Goal: Find specific page/section: Find specific page/section

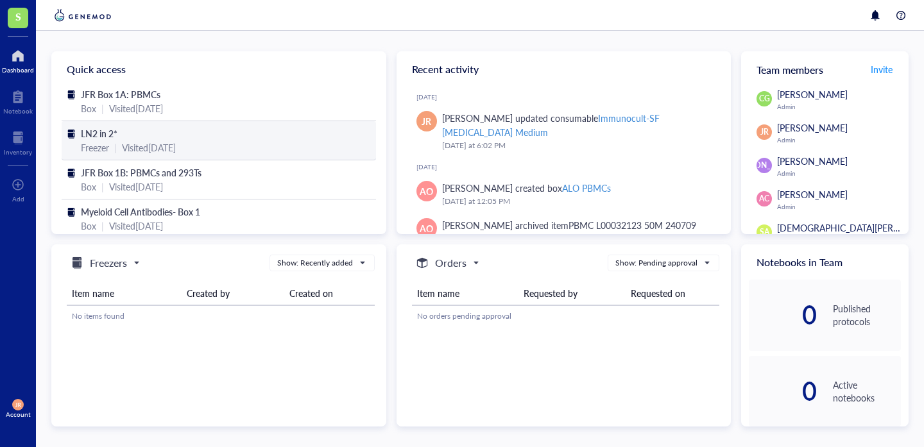
click at [99, 139] on span "LN2 in 2*" at bounding box center [99, 133] width 37 height 13
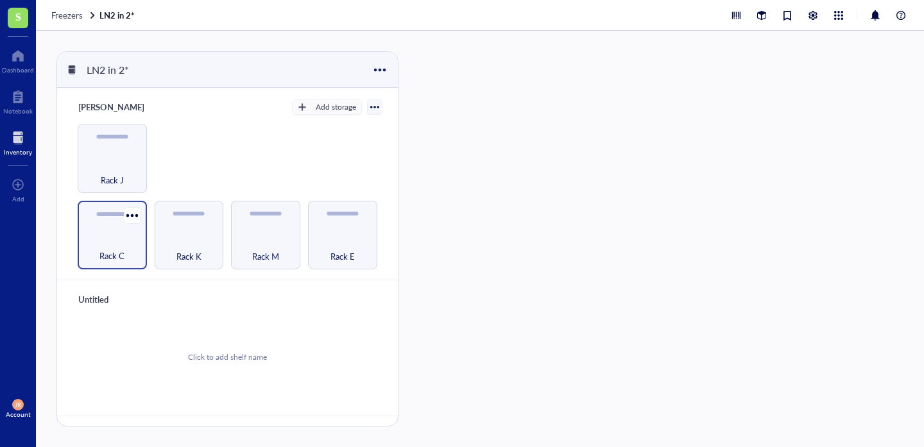
click at [114, 231] on div "Rack C" at bounding box center [112, 235] width 69 height 69
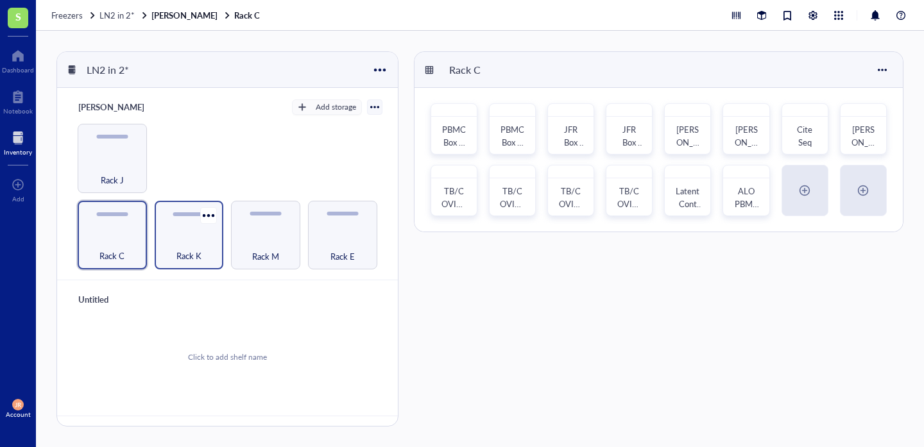
click at [196, 236] on div "Rack K" at bounding box center [189, 249] width 56 height 28
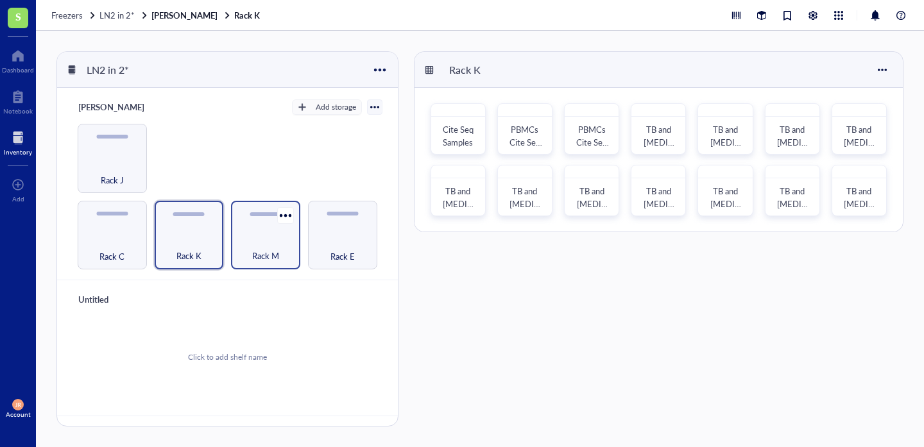
click at [253, 235] on div "Rack M" at bounding box center [265, 249] width 56 height 28
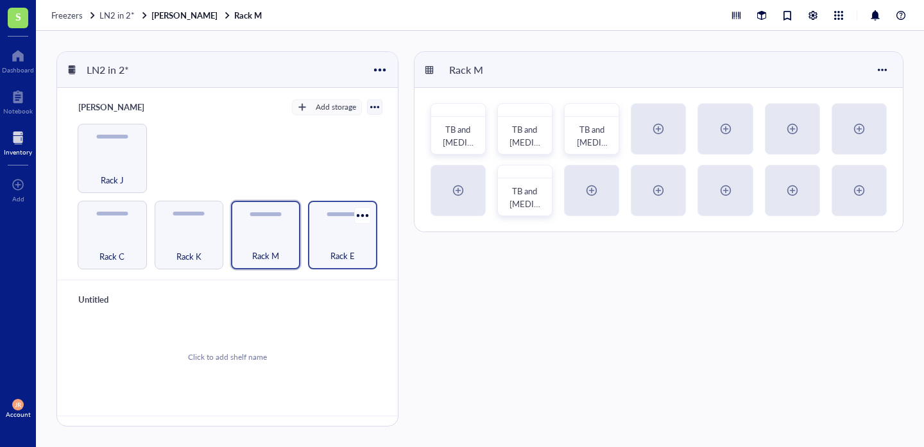
click at [325, 237] on div "Rack E" at bounding box center [343, 249] width 56 height 28
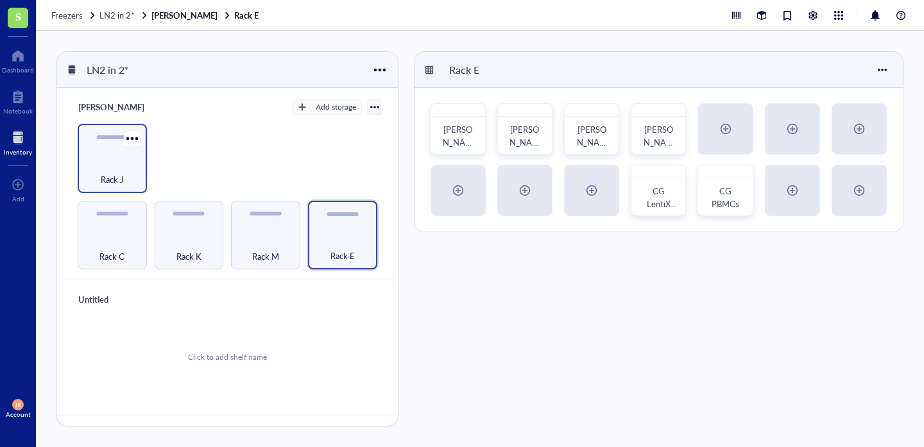
click at [108, 159] on div "Rack J" at bounding box center [112, 173] width 56 height 28
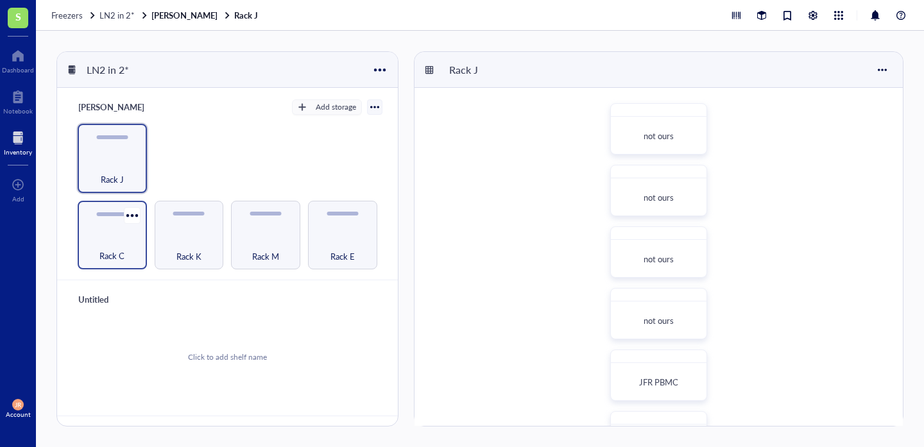
click at [104, 230] on div "Rack C" at bounding box center [112, 235] width 69 height 69
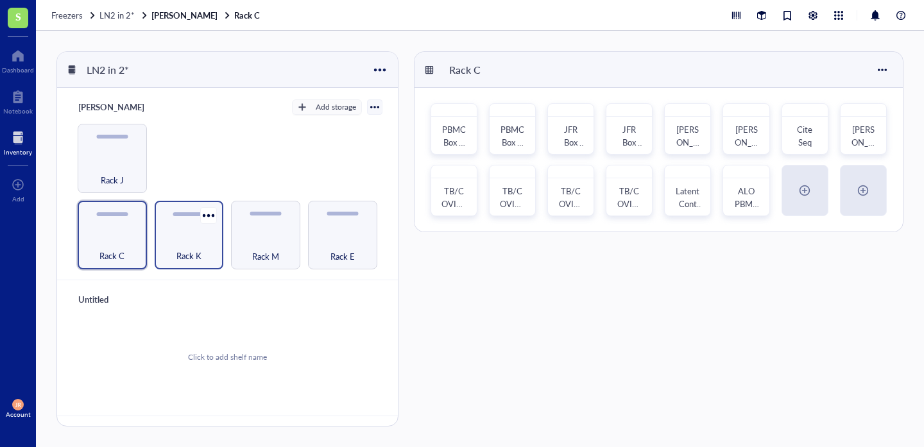
click at [178, 249] on span "Rack K" at bounding box center [189, 256] width 25 height 14
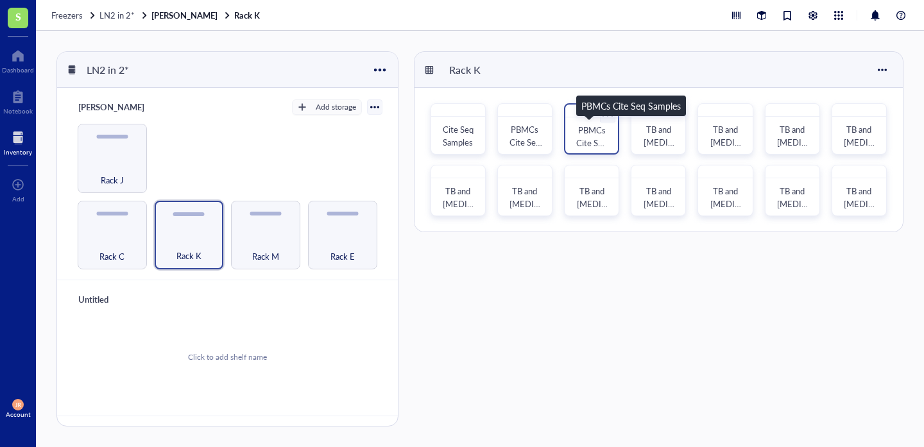
click at [587, 135] on span "PBMCs Cite Seq Samples" at bounding box center [592, 143] width 33 height 38
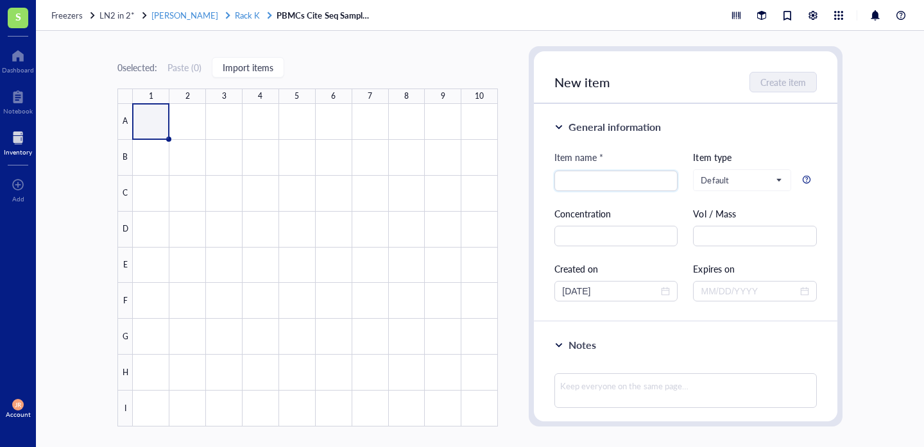
click at [235, 14] on span "Rack K" at bounding box center [247, 15] width 25 height 12
